Goal: Information Seeking & Learning: Learn about a topic

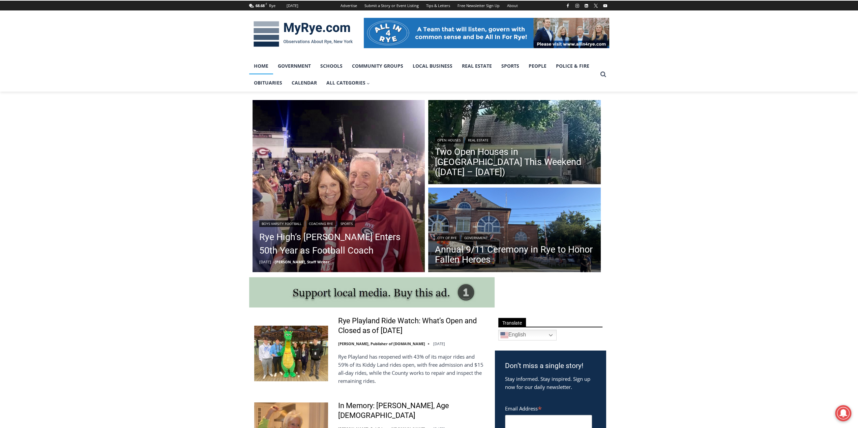
scroll to position [101, 0]
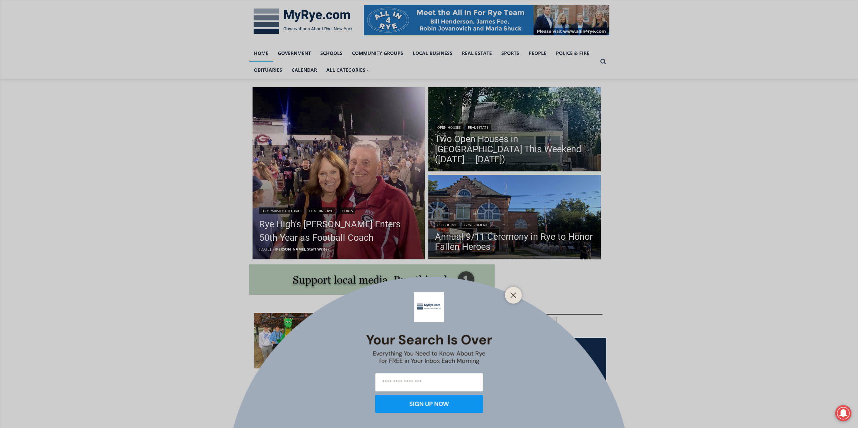
click at [311, 230] on div "Your Search is Over Everything You Need to Know About Rye for FREE in Your Inbo…" at bounding box center [429, 214] width 858 height 428
click at [513, 297] on icon "Close" at bounding box center [513, 295] width 6 height 6
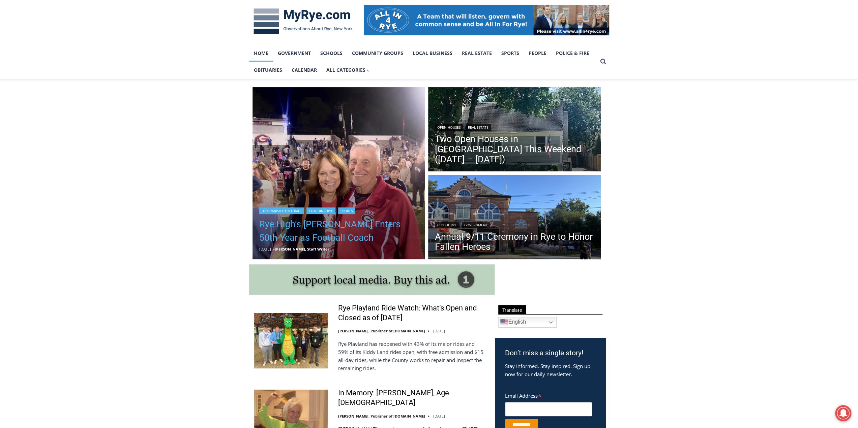
click at [313, 233] on link "Rye High’s [PERSON_NAME] Enters 50th Year as Football Coach" at bounding box center [338, 231] width 159 height 27
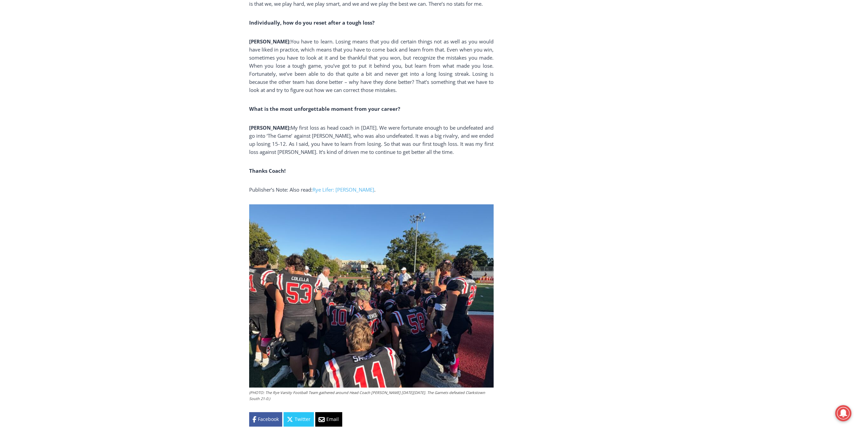
scroll to position [1955, 0]
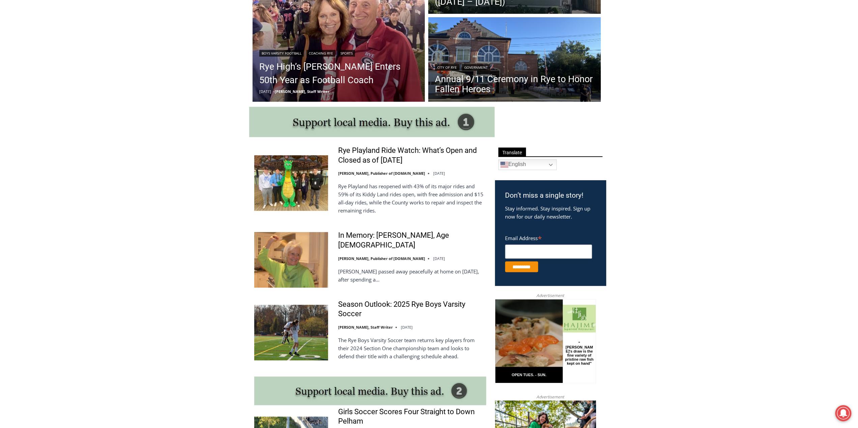
scroll to position [202, 0]
